Goal: Task Accomplishment & Management: Complete application form

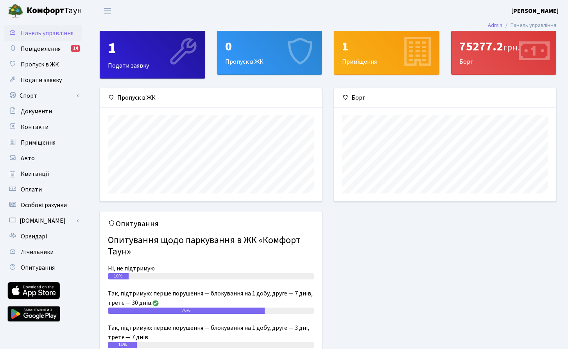
scroll to position [113, 222]
click at [32, 97] on link "Спорт" at bounding box center [43, 96] width 78 height 16
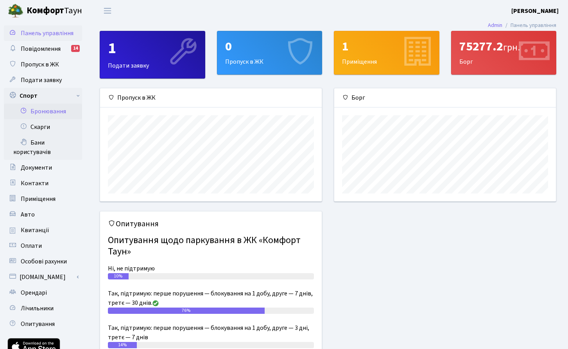
click at [37, 110] on link "Бронювання" at bounding box center [43, 112] width 78 height 16
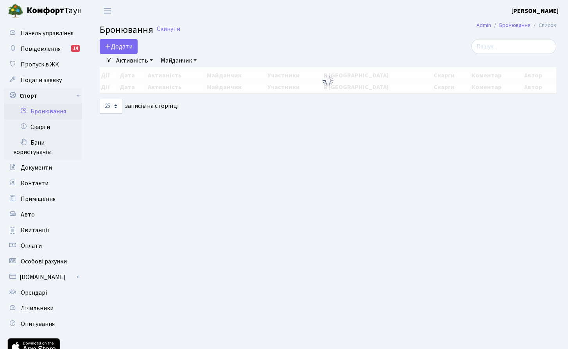
select select "25"
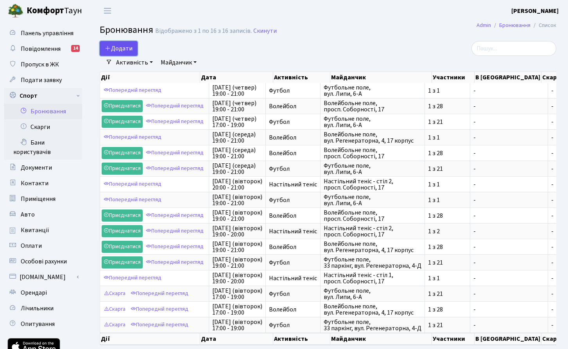
click at [114, 47] on button "Додати" at bounding box center [119, 48] width 38 height 15
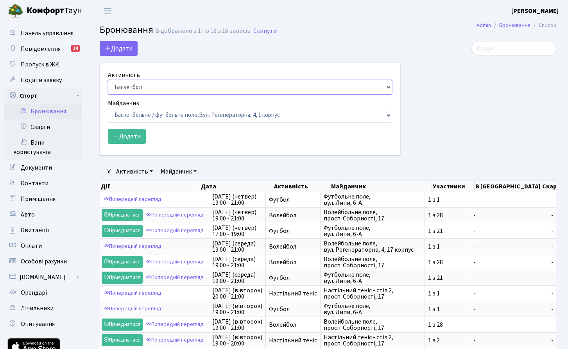
click at [137, 89] on select "Баскетбол Волейбол Йога Катання на роликах Настільний теніс [PERSON_NAME] Фітнес" at bounding box center [250, 87] width 284 height 15
select select "1"
click at [108, 80] on select "Баскетбол Волейбол Йога Катання на роликах Настільний теніс [PERSON_NAME] Фітнес" at bounding box center [250, 87] width 284 height 15
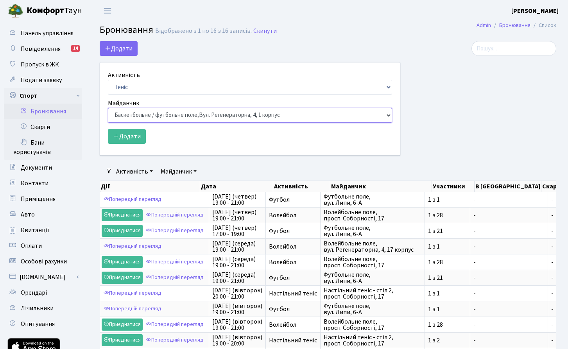
click at [137, 115] on select "Баскетбольне / футбольне поле, [GEOGRAPHIC_DATA]. [STREET_ADDRESS]. [STREET_ADD…" at bounding box center [250, 115] width 284 height 15
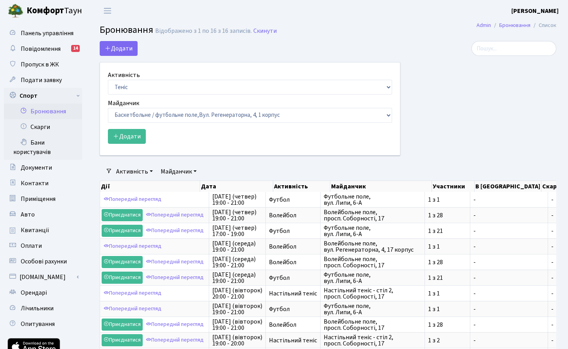
click at [42, 111] on link "Бронювання" at bounding box center [43, 112] width 78 height 16
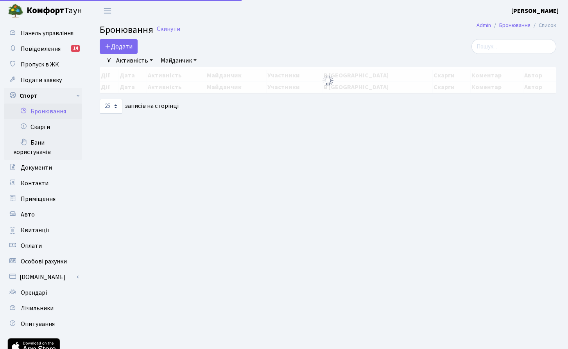
select select "25"
click at [112, 46] on button "Додати" at bounding box center [119, 46] width 38 height 15
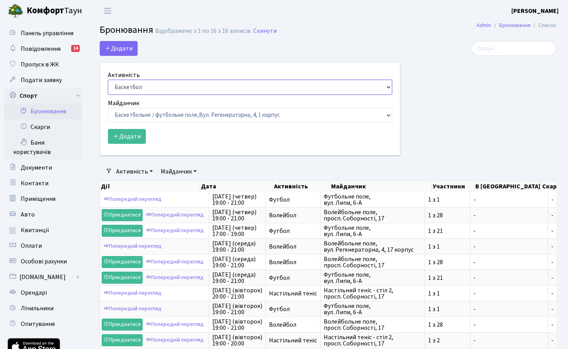
click at [128, 84] on select "Баскетбол Волейбол Йога Катання на роликах Настільний теніс [PERSON_NAME] Фітнес" at bounding box center [250, 87] width 284 height 15
select select "1"
click at [108, 80] on select "Баскетбол Волейбол Йога Катання на роликах Настільний теніс [PERSON_NAME] Фітнес" at bounding box center [250, 87] width 284 height 15
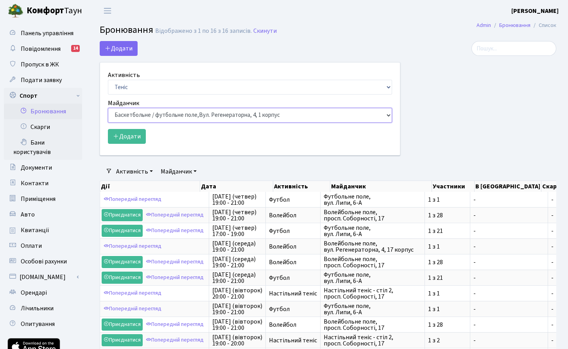
click at [139, 108] on select "Баскетбольне / футбольне поле, [GEOGRAPHIC_DATA]. [STREET_ADDRESS]. [STREET_ADD…" at bounding box center [250, 115] width 284 height 15
